Goal: Find specific page/section: Find specific page/section

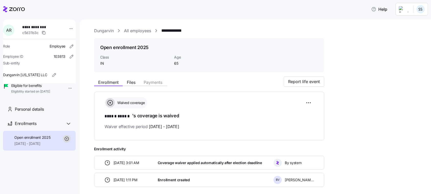
click at [14, 9] on icon at bounding box center [17, 9] width 16 height 4
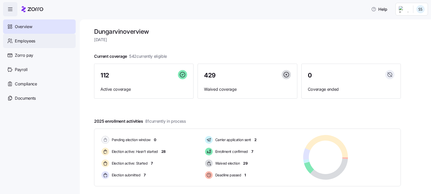
click at [36, 40] on div "Employees" at bounding box center [39, 41] width 73 height 14
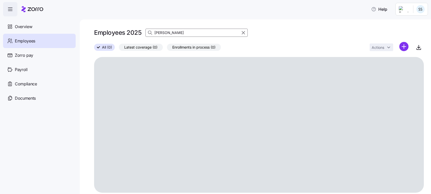
click at [76, 21] on div "Help Overview Employees Zorro pay Payroll Compliance Documents Employees 2025 […" at bounding box center [215, 95] width 431 height 191
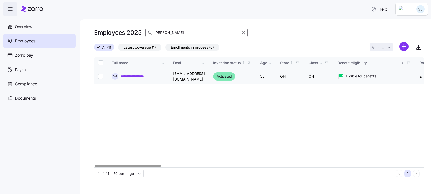
type input "[PERSON_NAME]"
click at [141, 75] on link "**********" at bounding box center [136, 76] width 33 height 5
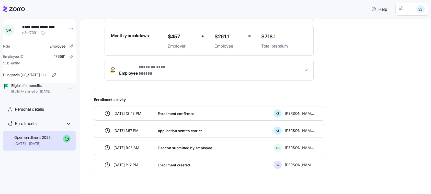
scroll to position [140, 0]
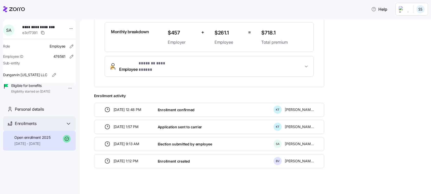
click at [23, 127] on span "Enrollments" at bounding box center [25, 123] width 21 height 6
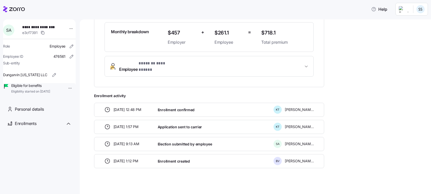
drag, startPoint x: 26, startPoint y: 128, endPoint x: 126, endPoint y: 116, distance: 100.9
click at [27, 127] on span "Enrollments" at bounding box center [25, 123] width 21 height 6
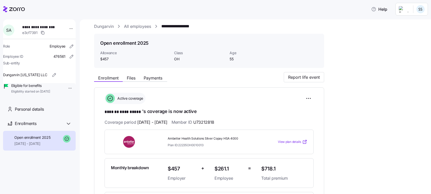
scroll to position [0, 0]
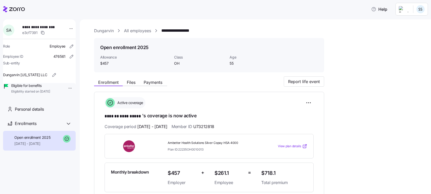
click at [12, 10] on icon at bounding box center [14, 9] width 22 height 6
